Goal: Information Seeking & Learning: Learn about a topic

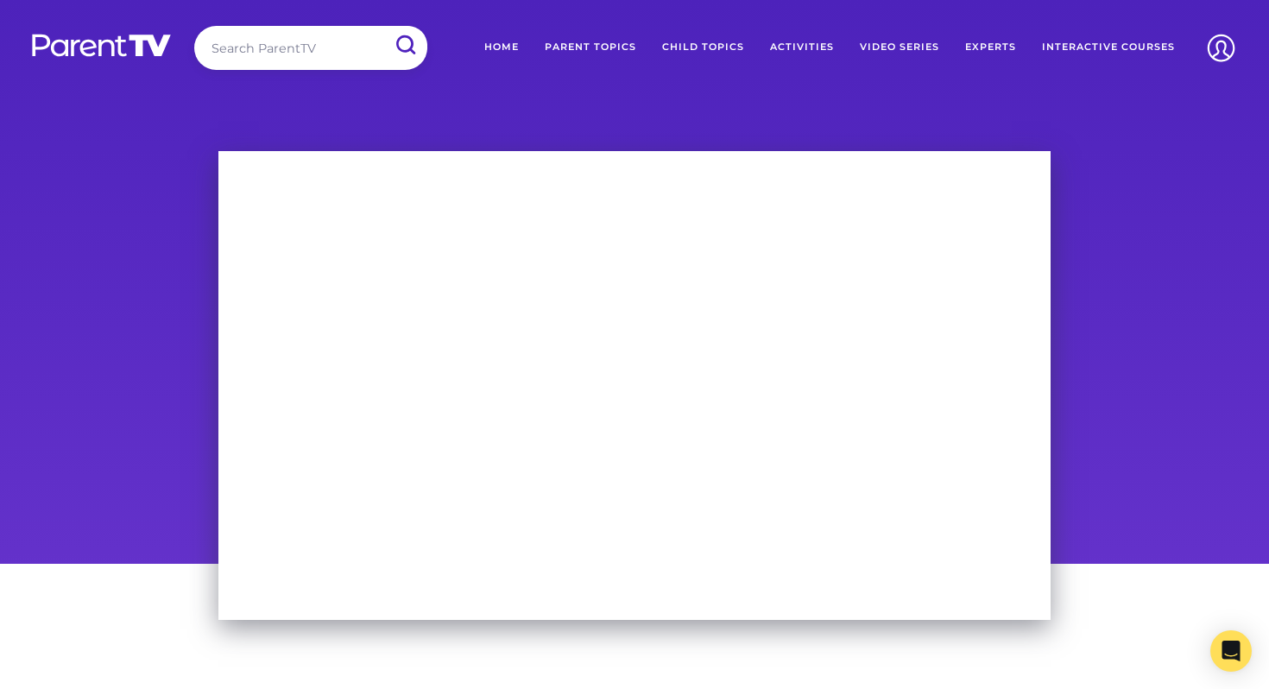
click at [235, 33] on input "search" at bounding box center [310, 48] width 233 height 44
click at [129, 35] on img at bounding box center [101, 45] width 142 height 25
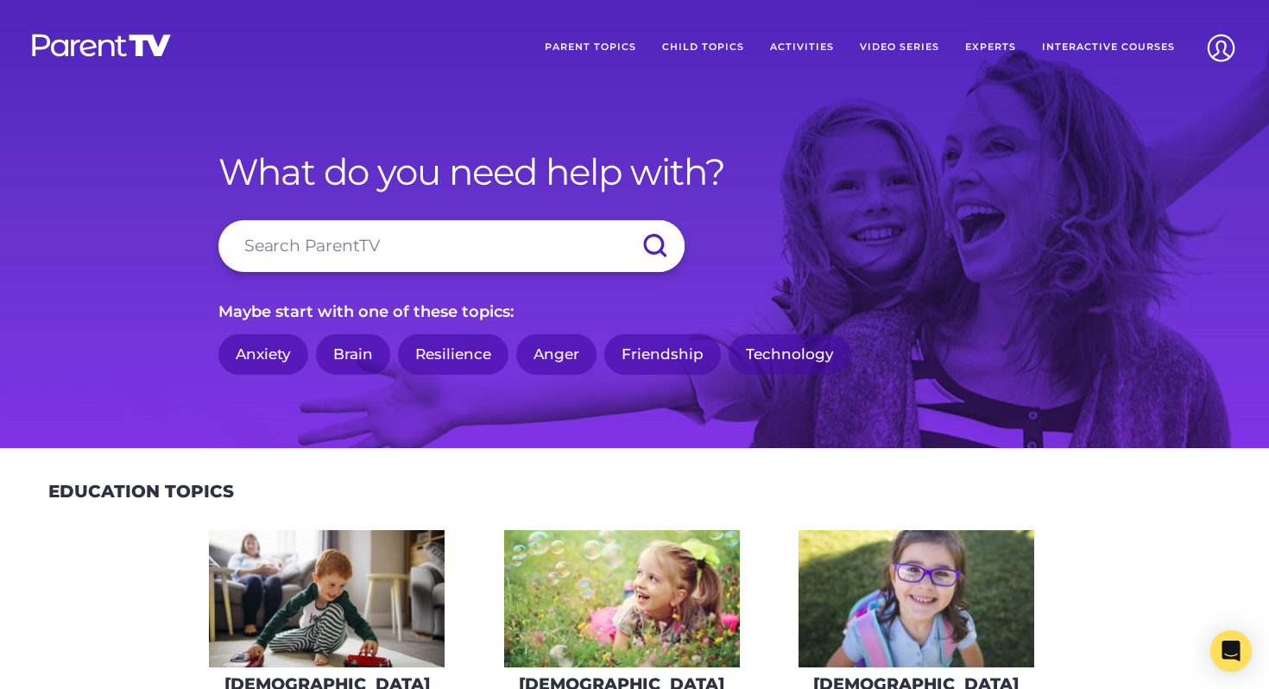
click at [477, 252] on input "search" at bounding box center [451, 246] width 466 height 52
type input "resilience"
click at [624, 220] on input "submit" at bounding box center [654, 246] width 60 height 52
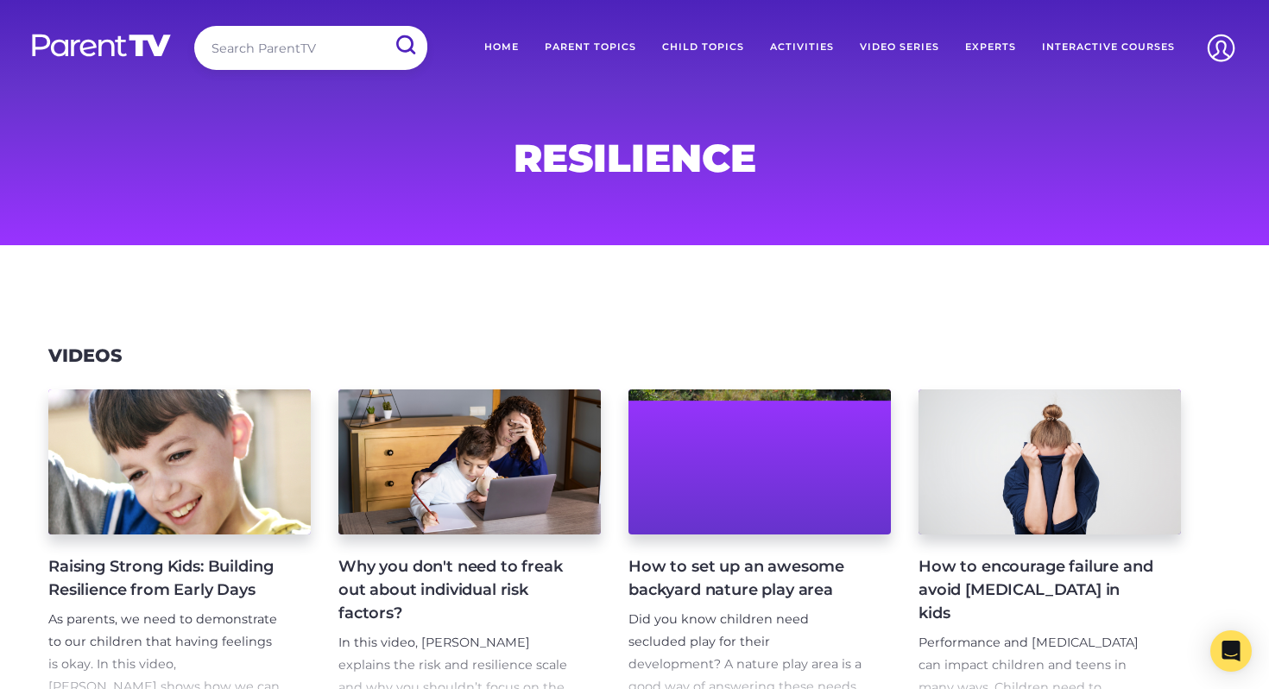
click at [345, 48] on input "search" at bounding box center [310, 48] width 233 height 44
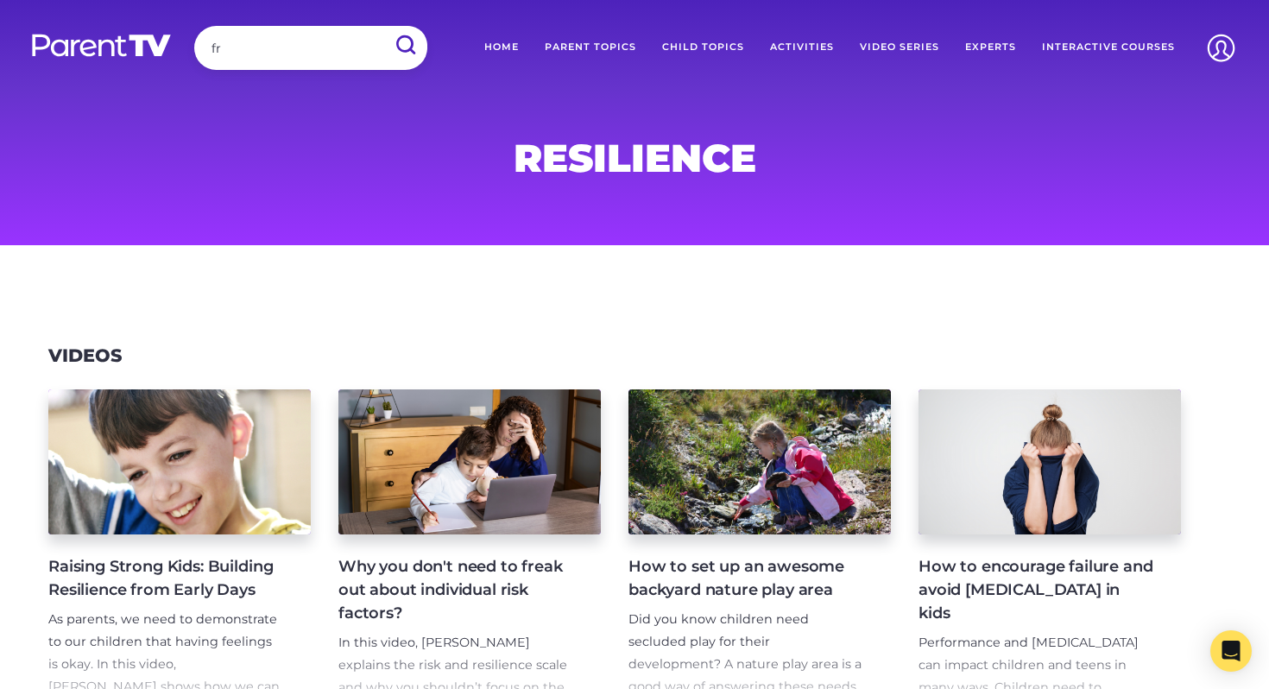
type input "f"
type input "frineds"
click at [382, 26] on input "submit" at bounding box center [404, 45] width 45 height 39
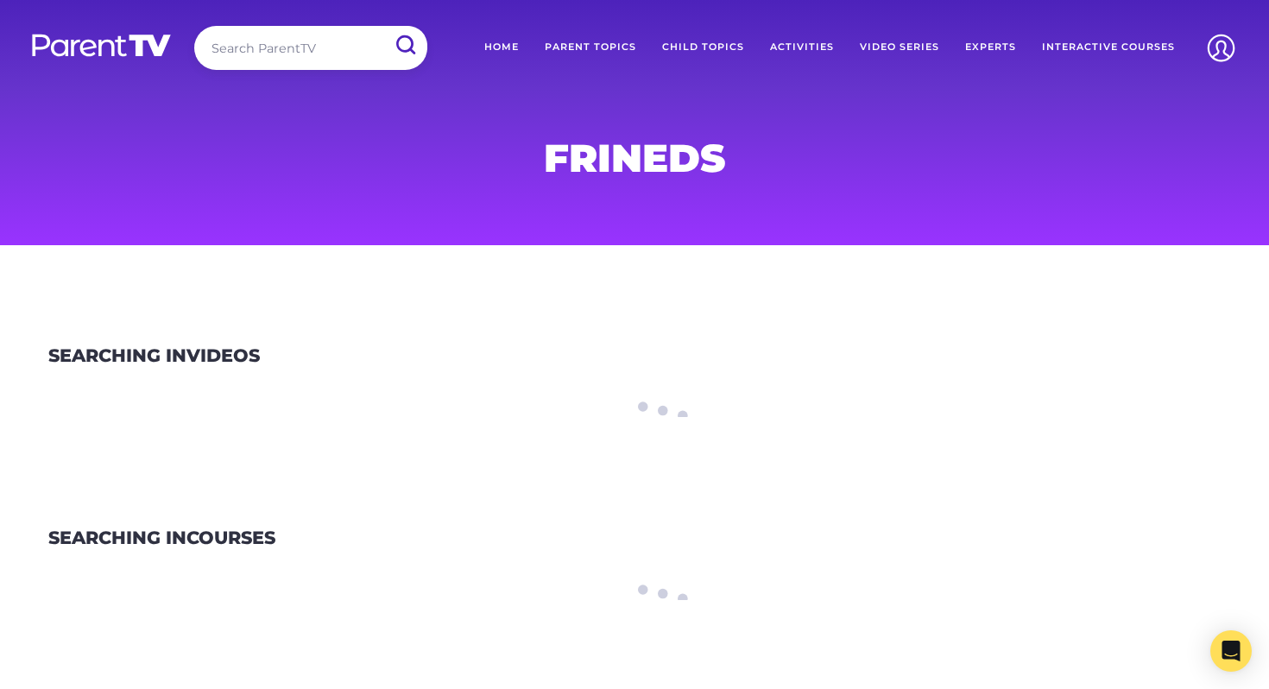
click at [281, 50] on input "search" at bounding box center [310, 48] width 233 height 44
type input "friends"
click at [382, 26] on input "submit" at bounding box center [404, 45] width 45 height 39
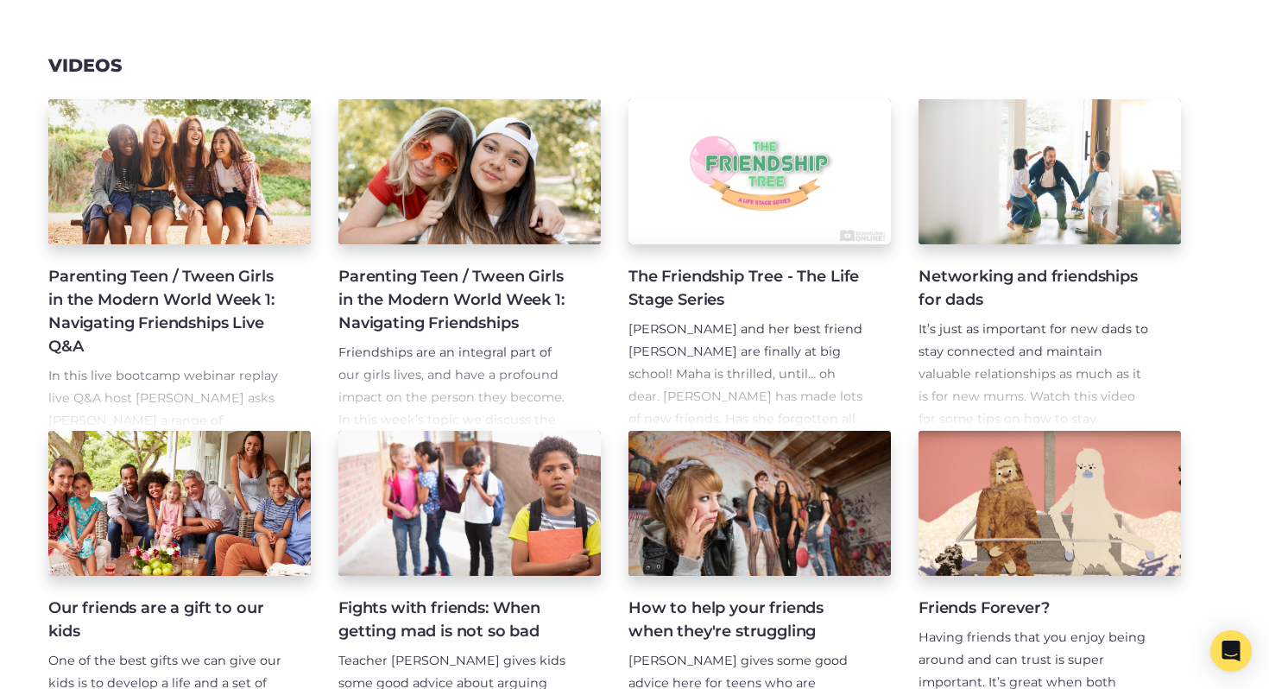
scroll to position [303, 0]
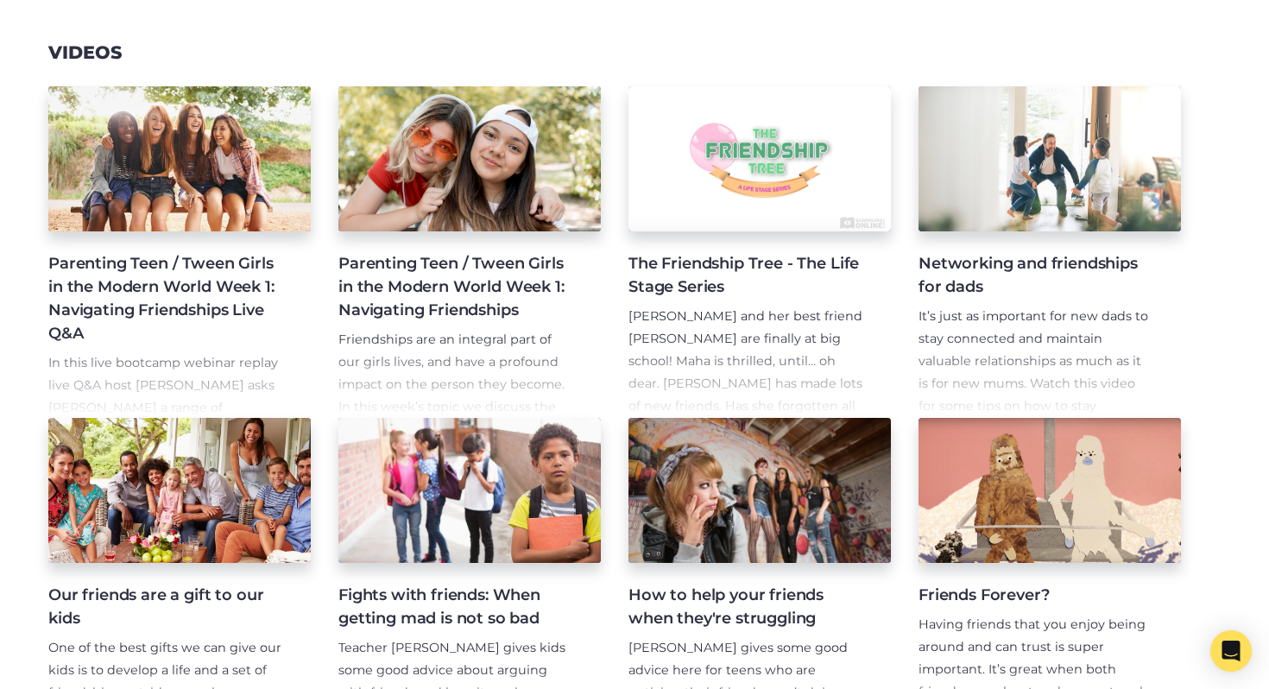
click at [742, 616] on h4 "How to help your friends when they're struggling" at bounding box center [745, 606] width 235 height 47
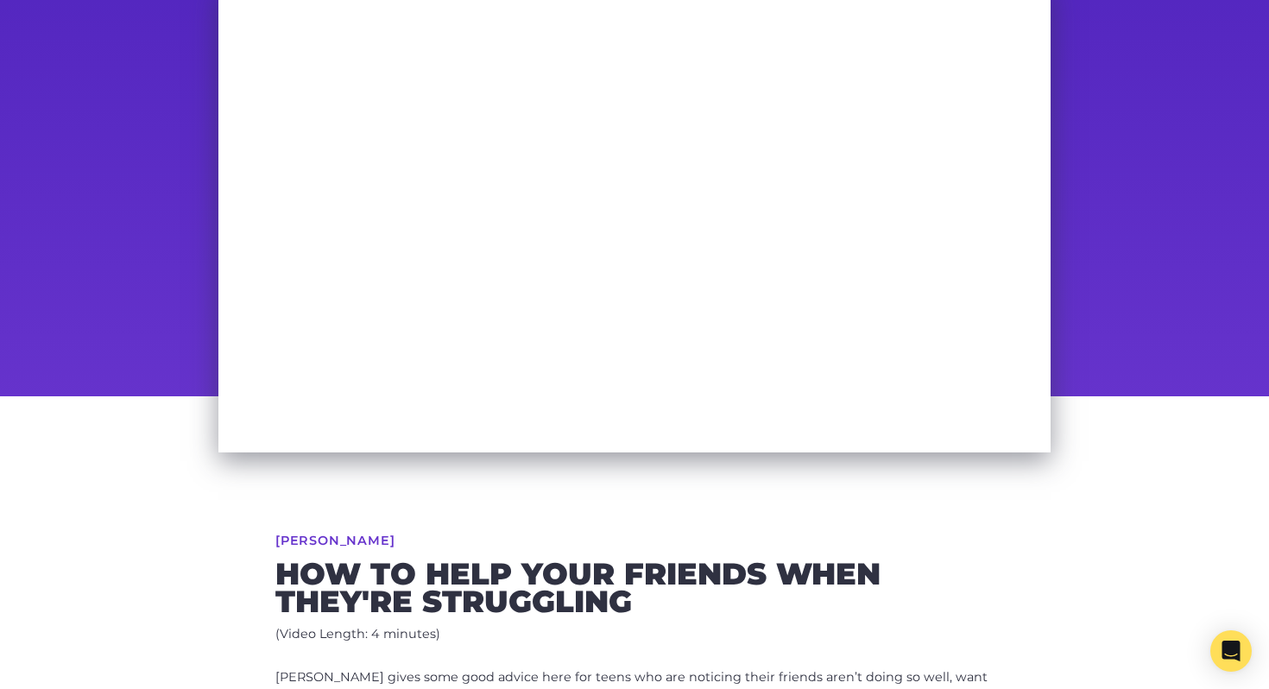
scroll to position [156, 0]
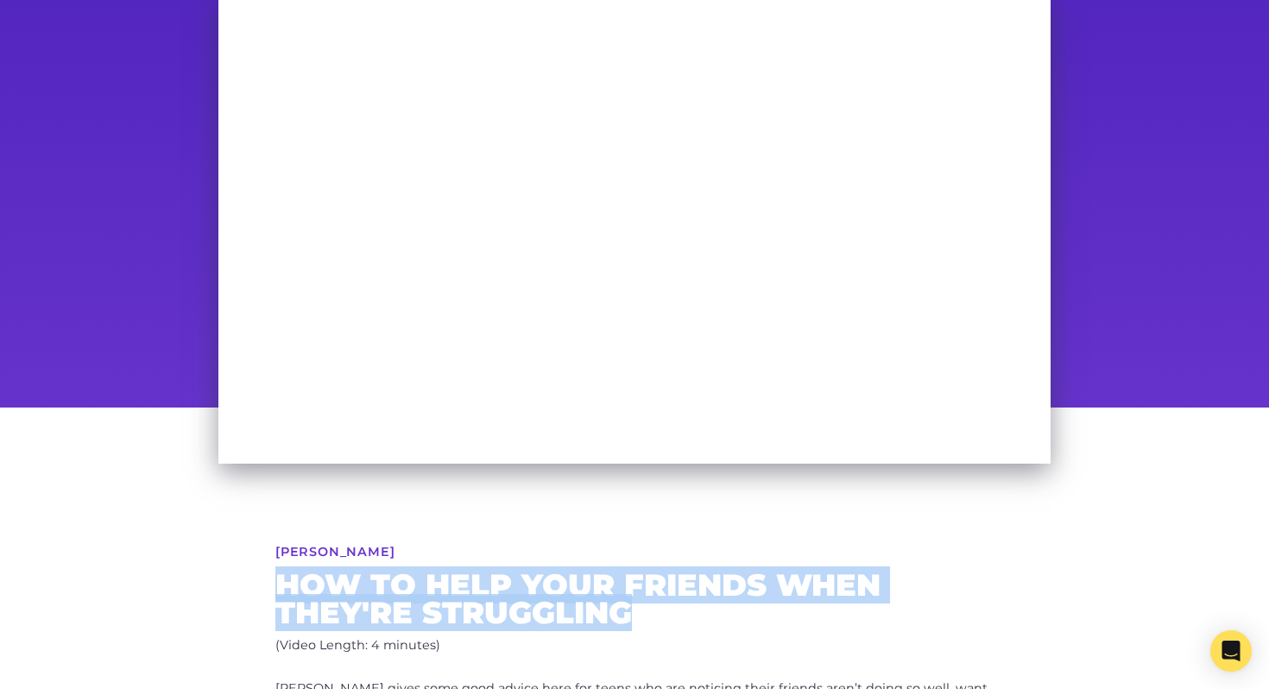
drag, startPoint x: 629, startPoint y: 613, endPoint x: 265, endPoint y: 577, distance: 366.1
click at [265, 577] on div "[PERSON_NAME] How to help your friends when they're struggling (Video Length: 4…" at bounding box center [634, 671] width 884 height 529
copy h2 "How to help your friends when they're struggling"
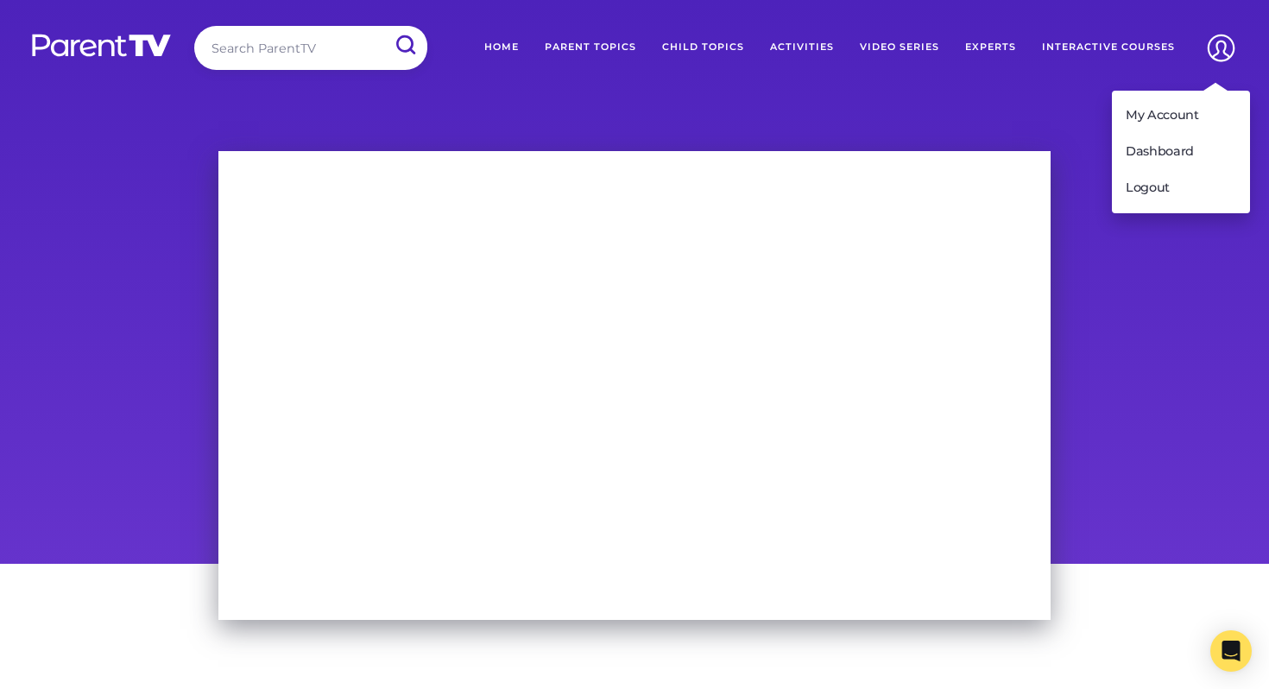
click at [1216, 47] on img at bounding box center [1221, 48] width 44 height 44
click at [1182, 113] on link "My Account" at bounding box center [1181, 116] width 138 height 36
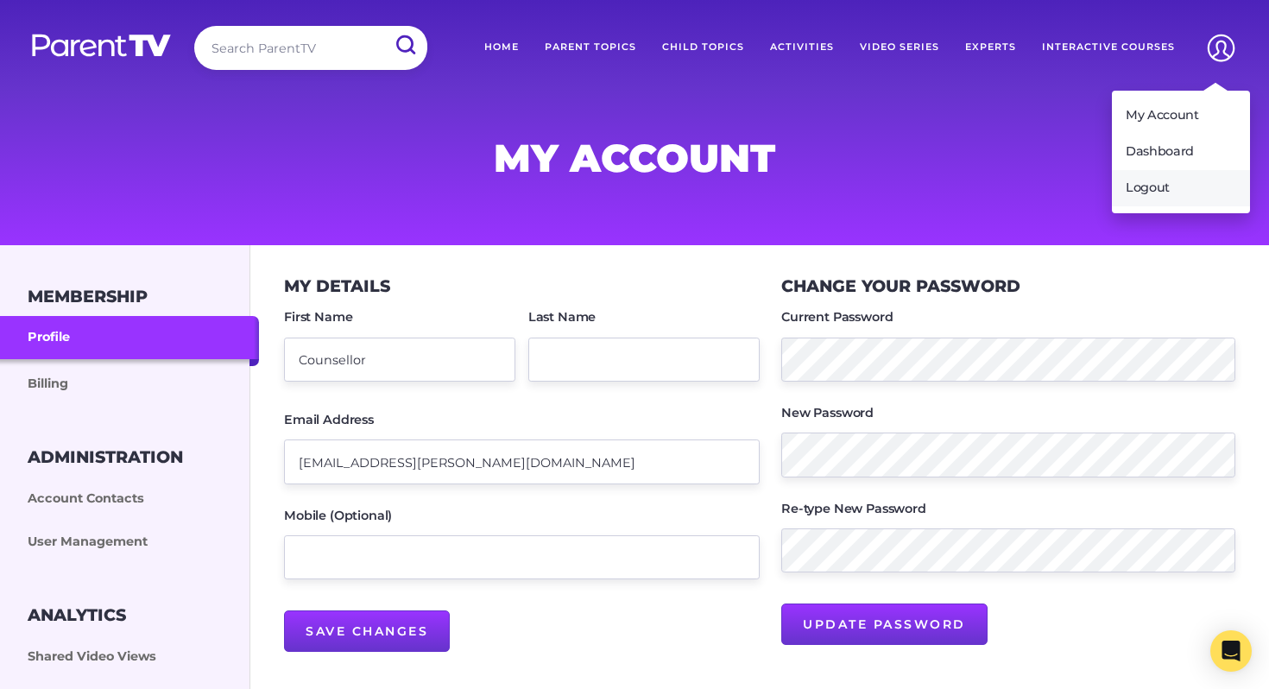
click at [1154, 180] on link "Logout" at bounding box center [1181, 188] width 138 height 36
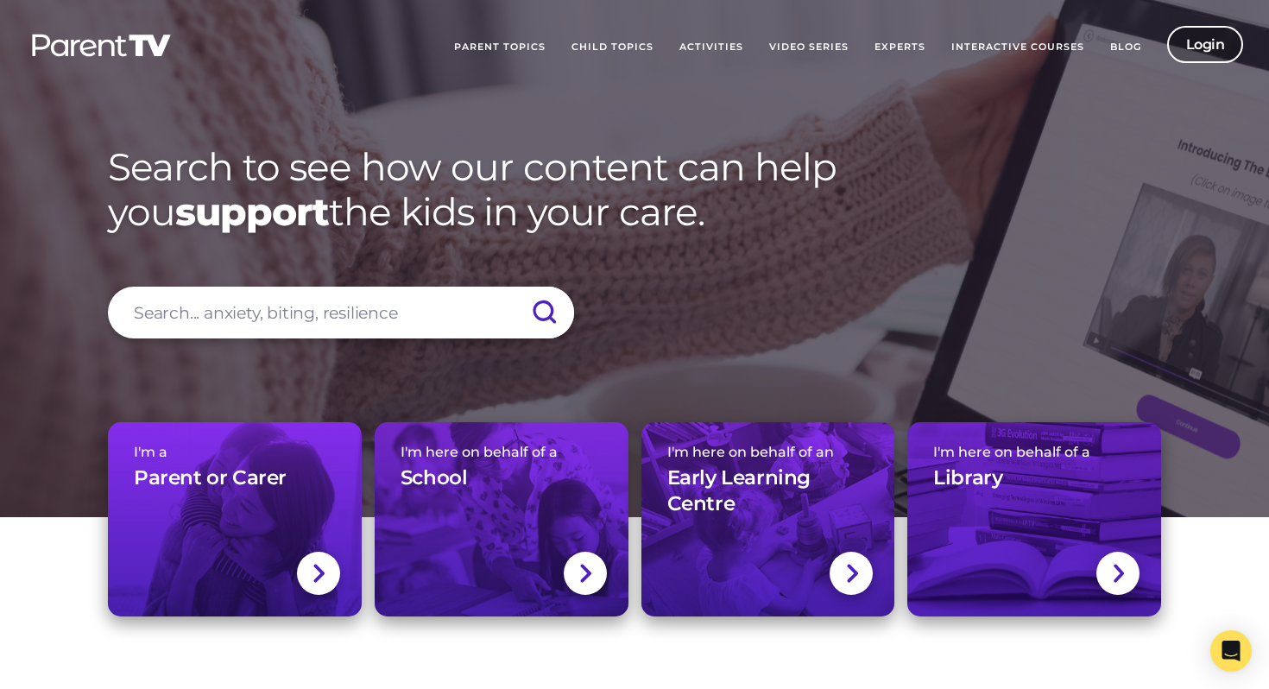
click at [1218, 41] on link "Login" at bounding box center [1205, 44] width 77 height 37
